Goal: Task Accomplishment & Management: Use online tool/utility

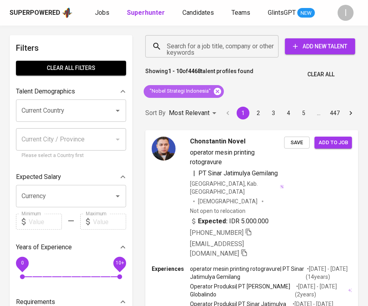
click at [217, 92] on icon at bounding box center [217, 91] width 9 height 9
click at [231, 50] on input "Search for a job title, company or other keywords" at bounding box center [214, 46] width 98 height 15
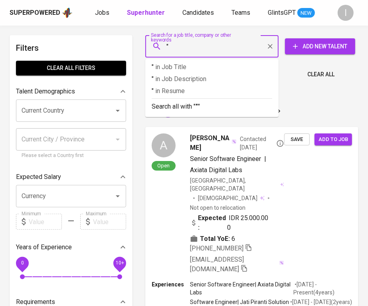
paste input "ditralaw"
type input ""ditralaw""
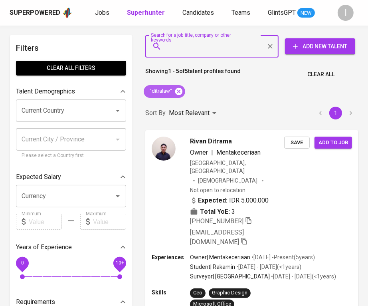
click at [177, 91] on icon at bounding box center [178, 90] width 7 height 7
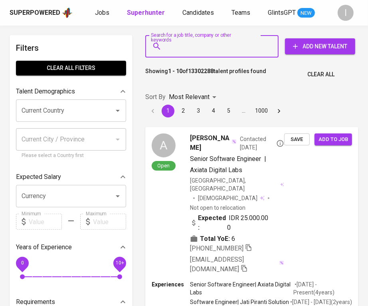
click at [179, 53] on input "Search for a job title, company or other keywords" at bounding box center [214, 46] width 98 height 15
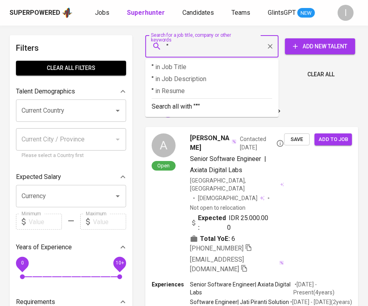
paste input "ditralaw"
click at [180, 46] on input ""ditralaw" at bounding box center [214, 46] width 98 height 15
click at [196, 46] on input ""ditra law" at bounding box center [214, 46] width 98 height 15
type input ""ditra law""
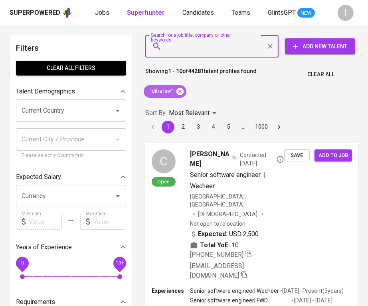
click at [181, 92] on icon at bounding box center [180, 91] width 9 height 9
click at [201, 48] on input "Search for a job title, company or other keywords" at bounding box center [214, 46] width 98 height 15
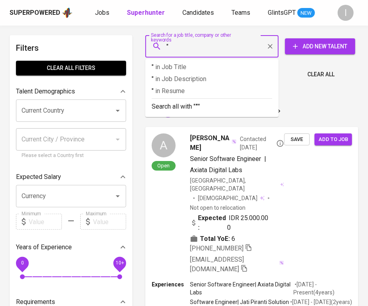
paste input "[PERSON_NAME]"
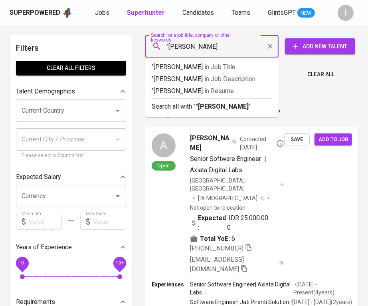
type input ""[PERSON_NAME]""
